Goal: Information Seeking & Learning: Compare options

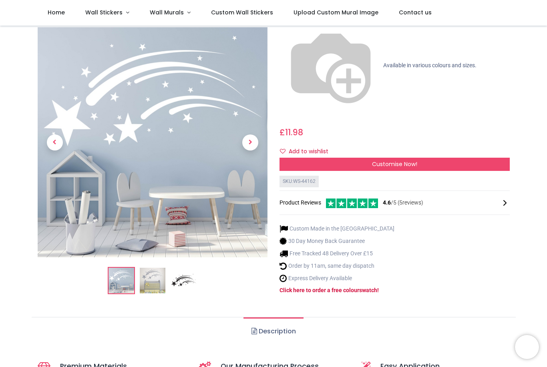
scroll to position [86, 0]
click at [157, 268] on img at bounding box center [153, 281] width 26 height 26
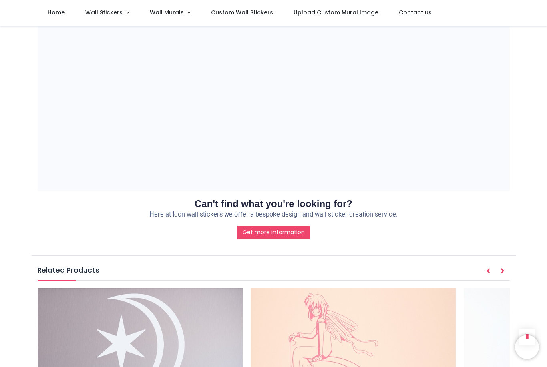
scroll to position [742, 0]
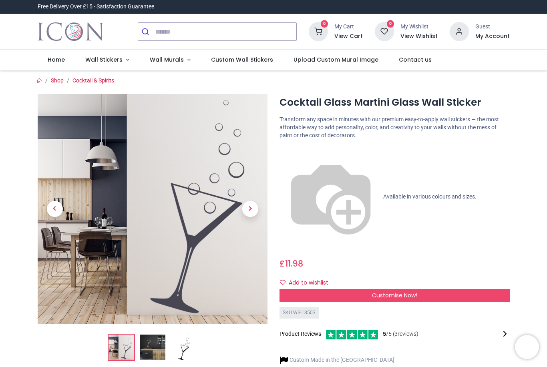
click at [50, 211] on span "Previous" at bounding box center [55, 209] width 16 height 16
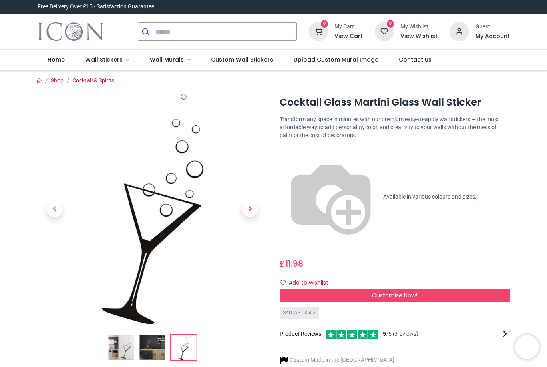
click at [248, 212] on span "Next" at bounding box center [250, 209] width 16 height 16
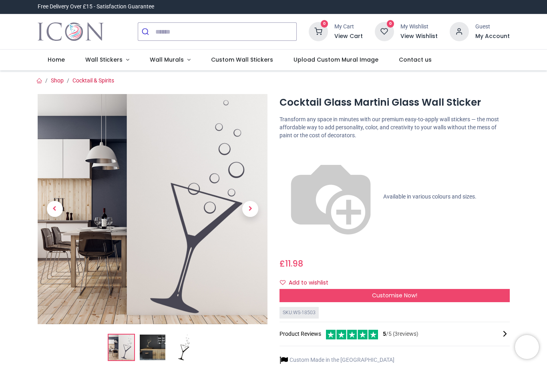
click at [252, 212] on span "Next" at bounding box center [250, 209] width 16 height 16
